Goal: Information Seeking & Learning: Learn about a topic

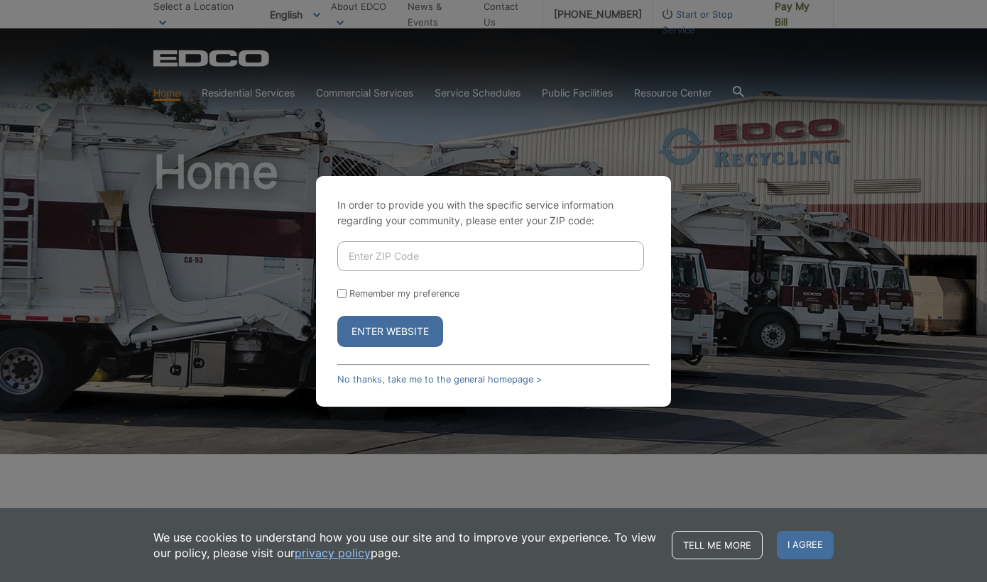
click at [422, 259] on input "Enter ZIP Code" at bounding box center [490, 256] width 307 height 30
type input "90712"
click at [343, 296] on input "Remember my preference" at bounding box center [341, 293] width 9 height 9
checkbox input "true"
click at [384, 332] on button "Enter Website" at bounding box center [390, 331] width 106 height 31
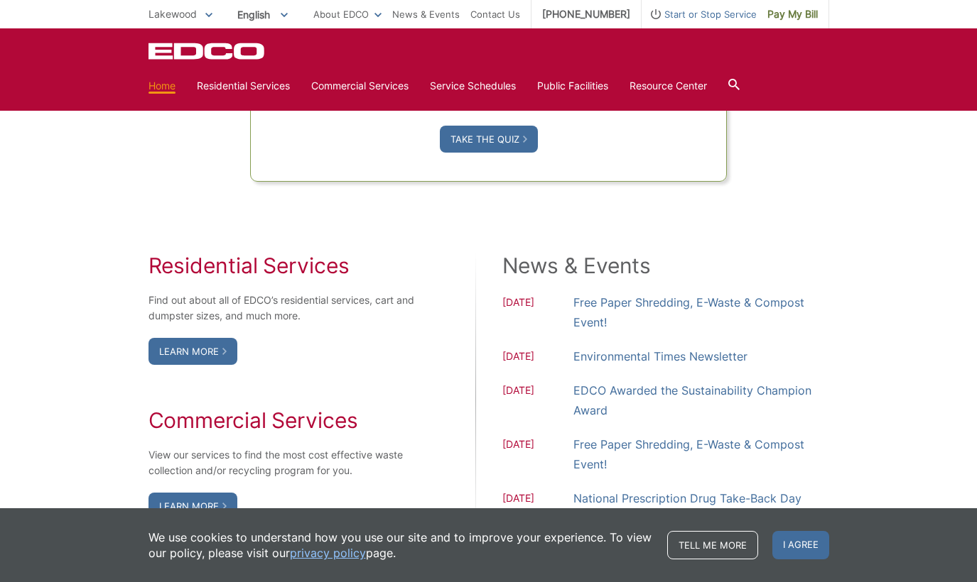
scroll to position [1207, 0]
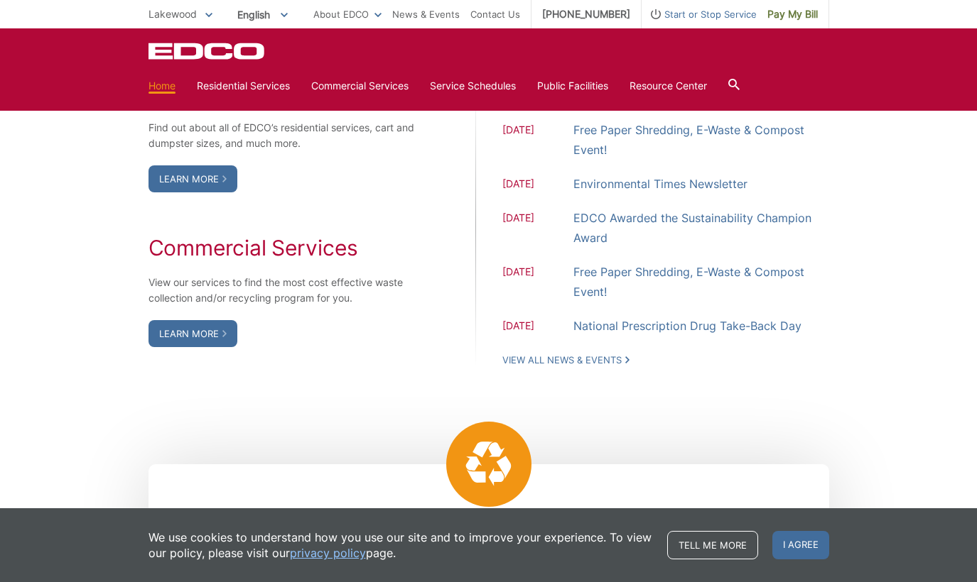
click at [666, 403] on div "Residential Services Find out about all of EDCO’s residential services, cart an…" at bounding box center [488, 223] width 680 height 428
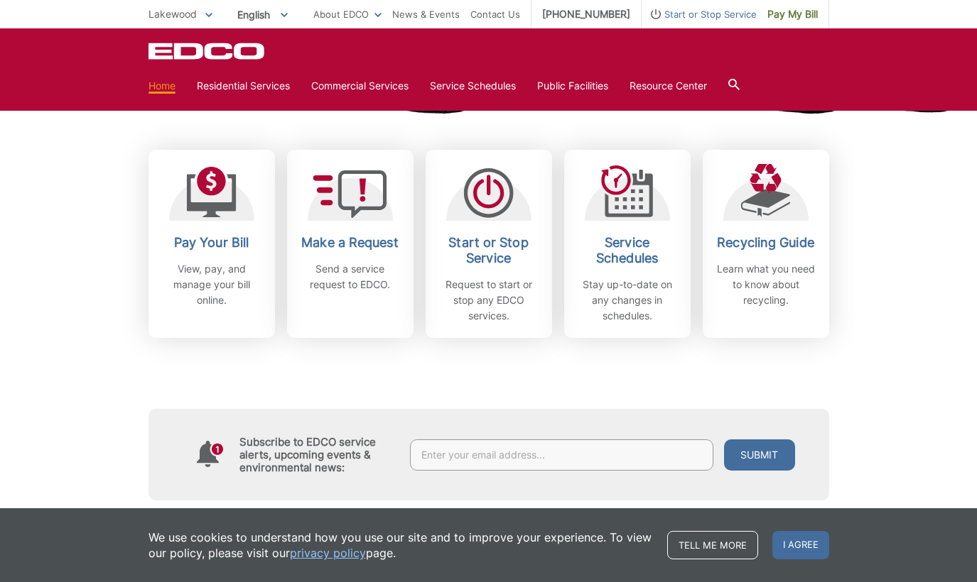
scroll to position [0, 0]
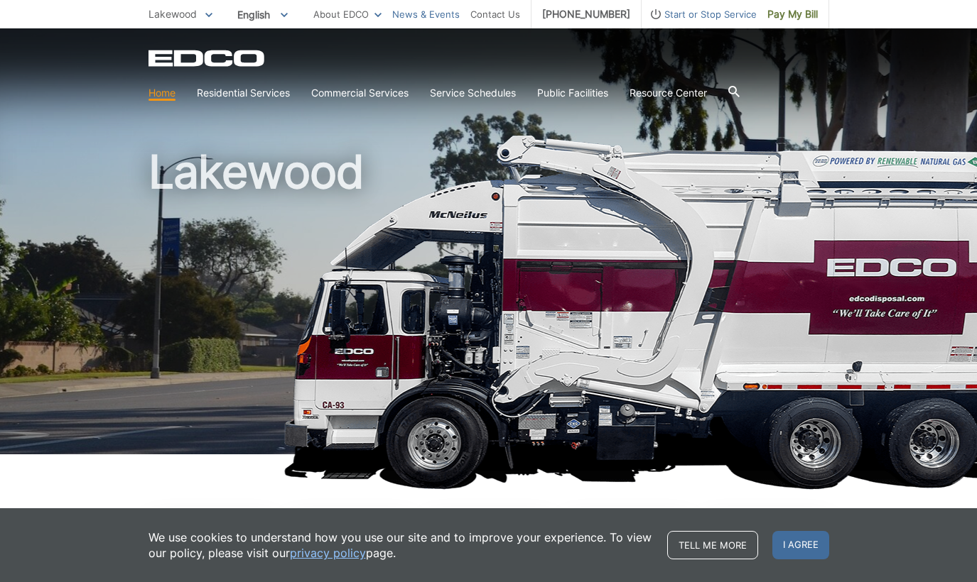
click at [460, 14] on link "News & Events" at bounding box center [425, 14] width 67 height 16
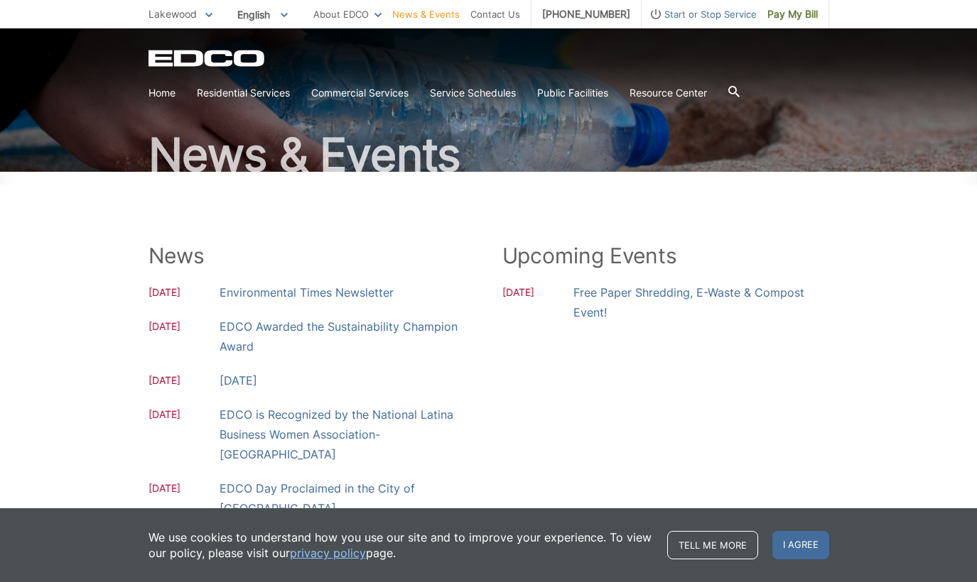
scroll to position [53, 0]
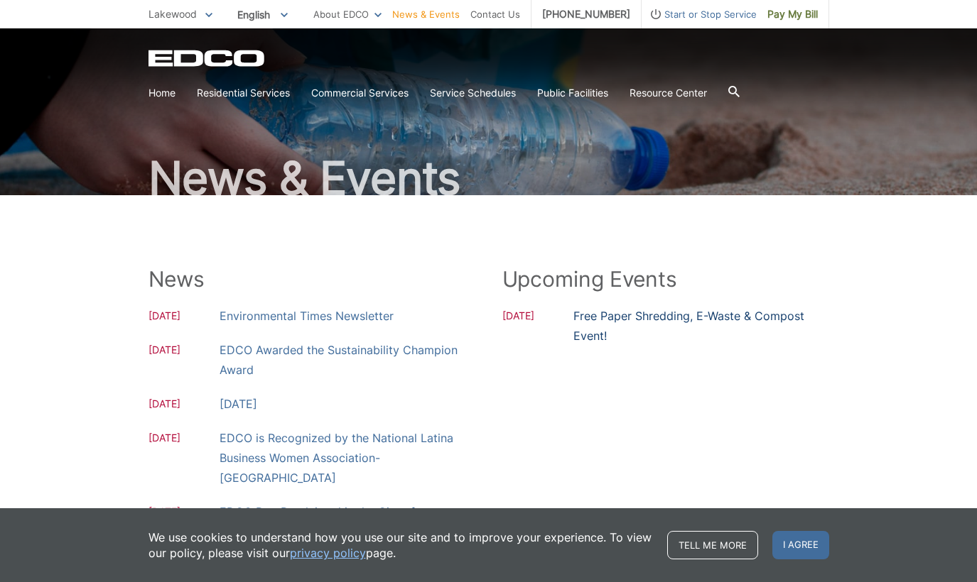
click at [636, 312] on link "Free Paper Shredding, E-Waste & Compost Event!" at bounding box center [701, 326] width 256 height 40
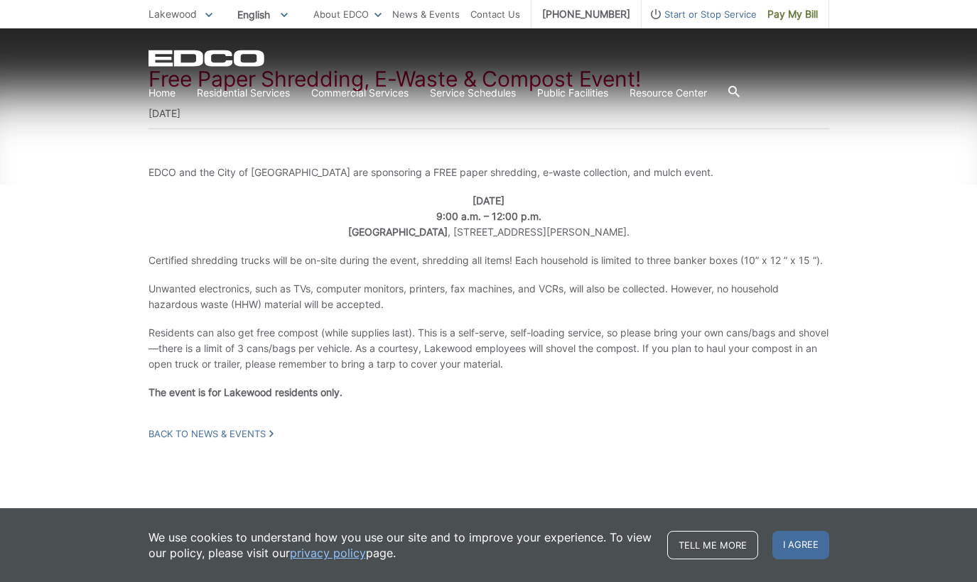
scroll to position [255, 0]
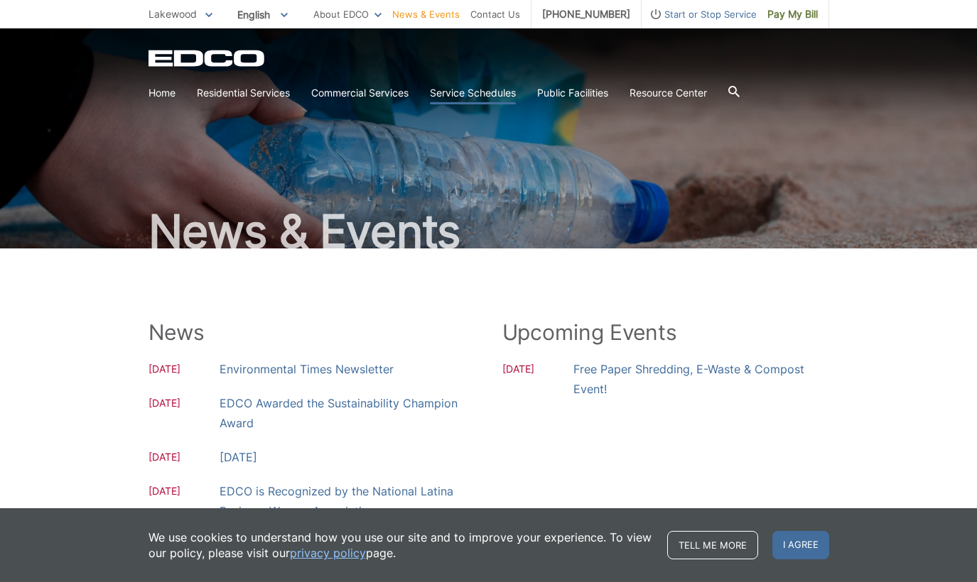
click at [496, 94] on link "Service Schedules" at bounding box center [473, 93] width 86 height 16
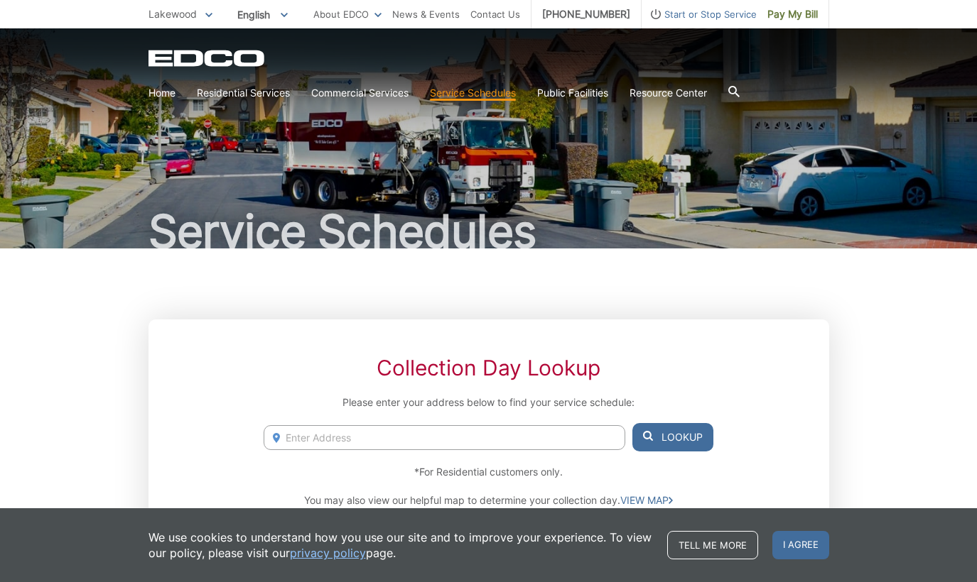
click at [166, 16] on span "Lakewood" at bounding box center [172, 14] width 48 height 12
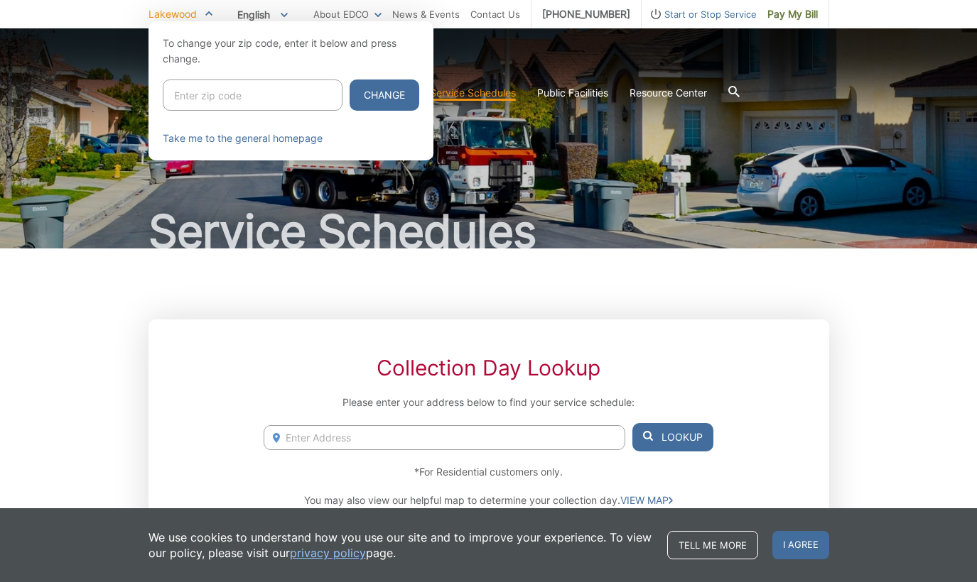
click at [126, 114] on div at bounding box center [488, 312] width 977 height 582
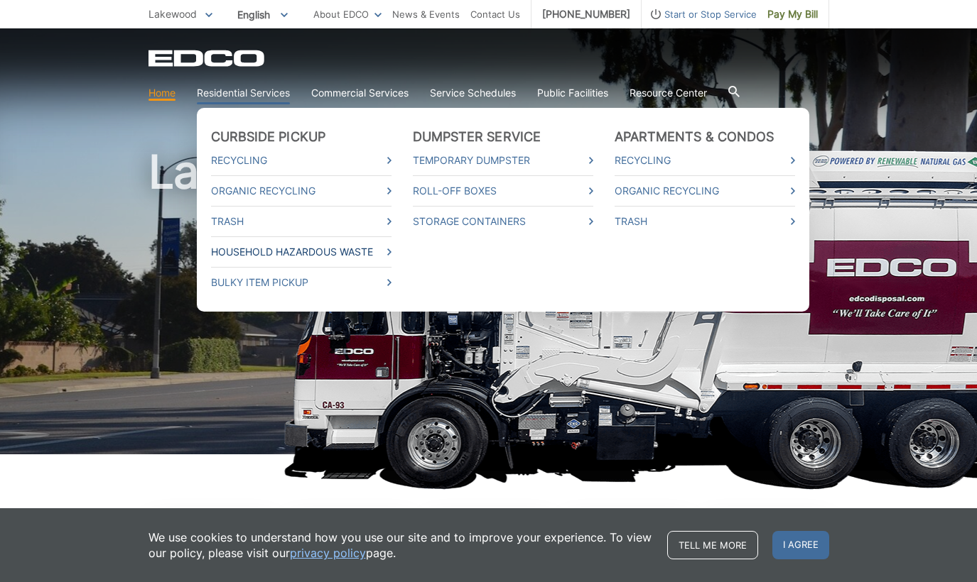
click at [290, 247] on link "Household Hazardous Waste" at bounding box center [301, 252] width 180 height 16
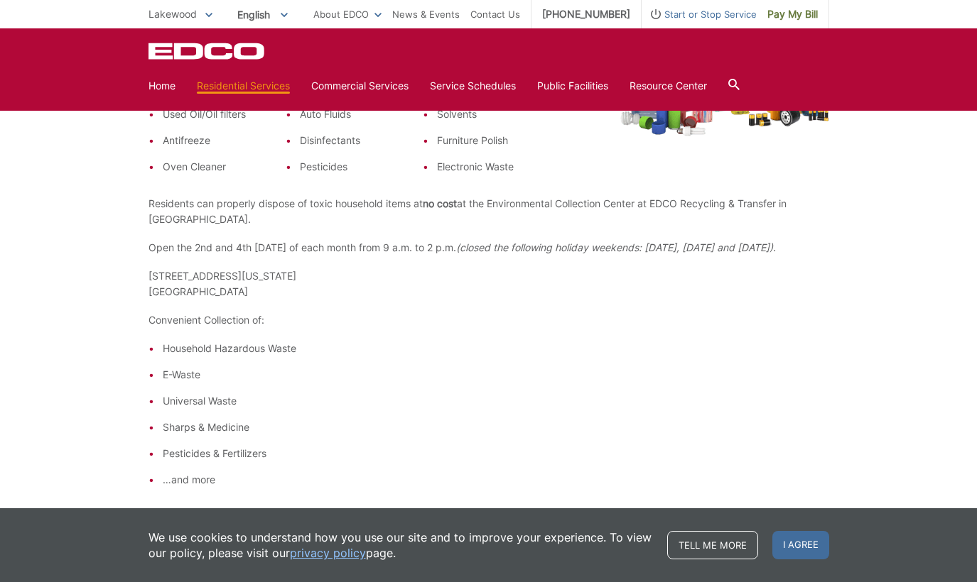
scroll to position [497, 0]
